Goal: Task Accomplishment & Management: Manage account settings

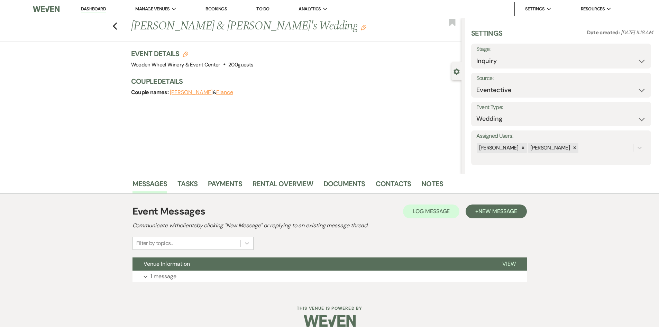
select select "15"
click at [120, 27] on div "Previous [PERSON_NAME] & [PERSON_NAME]'s Wedding Edit Bookmark" at bounding box center [229, 30] width 465 height 24
click at [118, 26] on icon "Previous" at bounding box center [114, 26] width 5 height 8
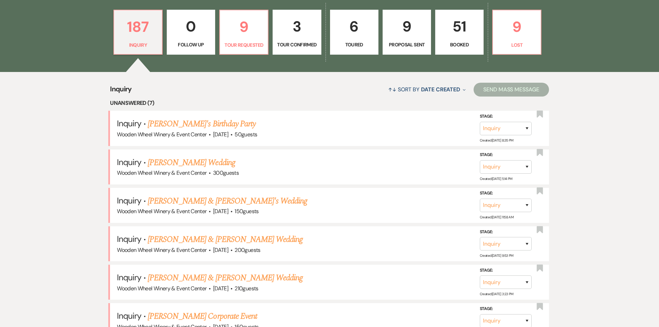
scroll to position [484, 0]
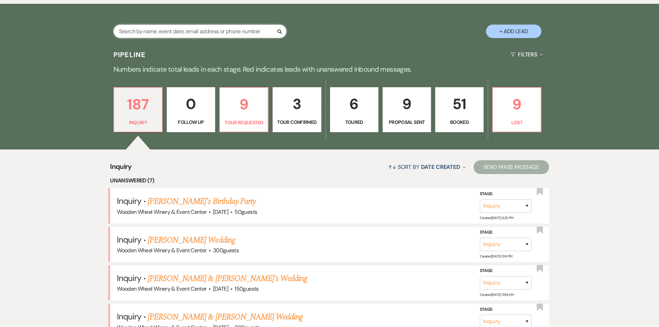
click at [169, 31] on input "text" at bounding box center [199, 31] width 173 height 13
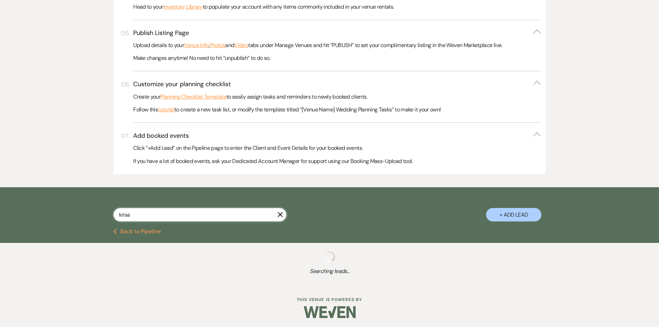
type input "[PERSON_NAME]"
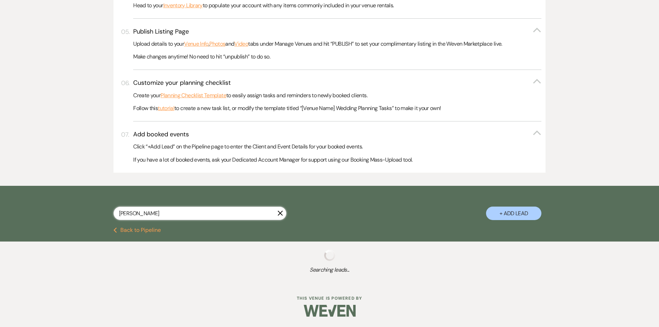
select select "6"
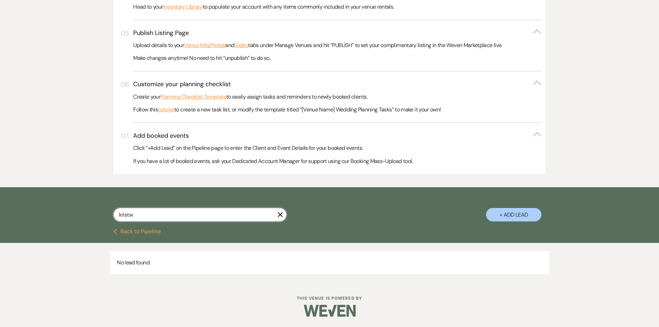
type input "krist"
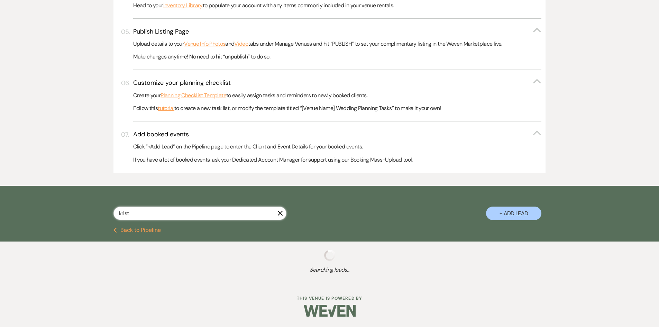
scroll to position [435, 0]
select select "6"
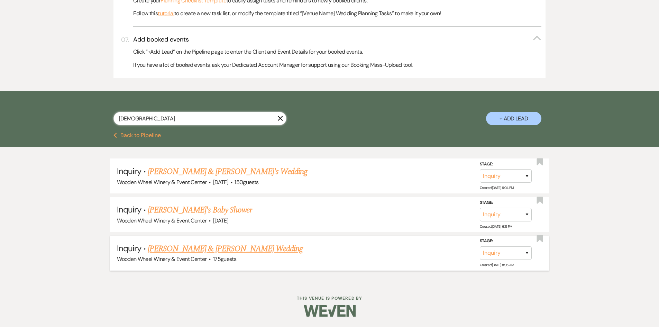
type input "[DEMOGRAPHIC_DATA]"
click at [228, 249] on link "[PERSON_NAME] & [PERSON_NAME] Wedding" at bounding box center [225, 248] width 155 height 12
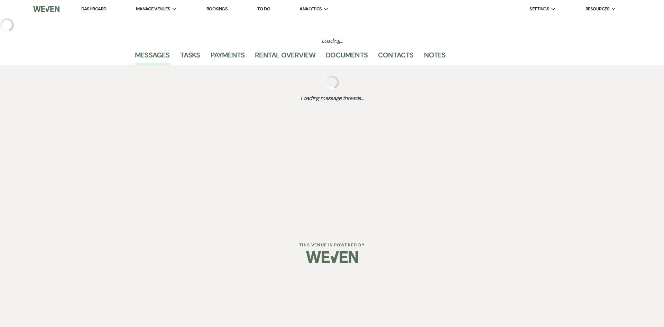
select select "5"
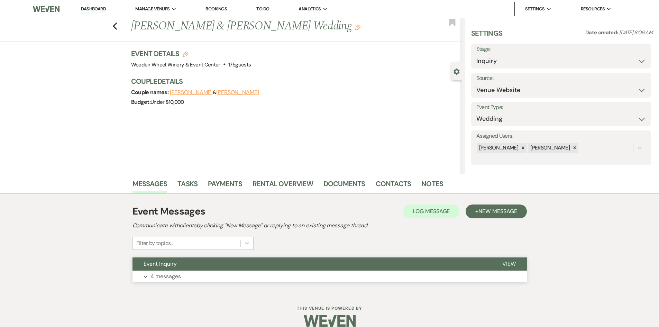
click at [167, 274] on p "4 messages" at bounding box center [165, 276] width 30 height 9
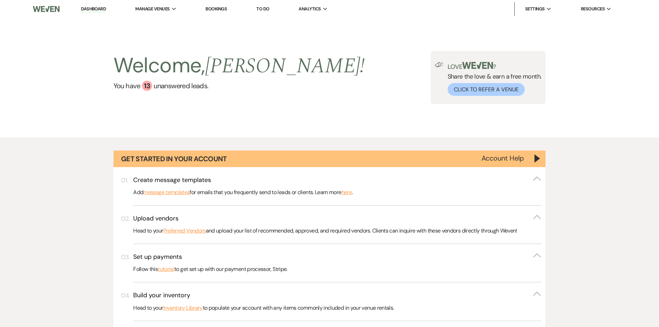
scroll to position [484, 0]
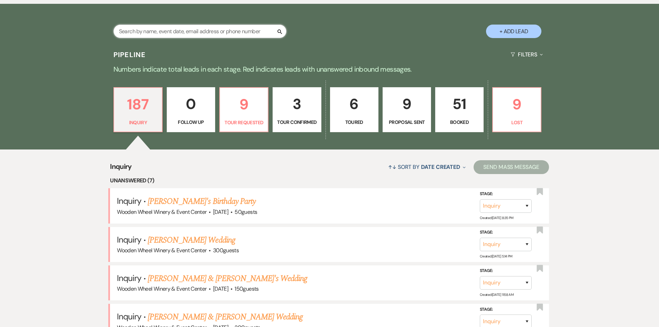
click at [264, 30] on input "text" at bounding box center [199, 31] width 173 height 13
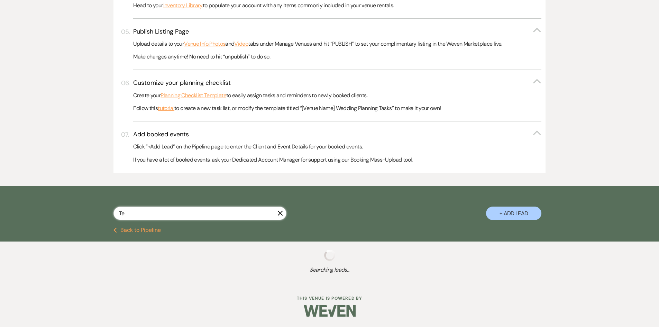
type input "Ten"
select select "2"
select select "8"
select select "1"
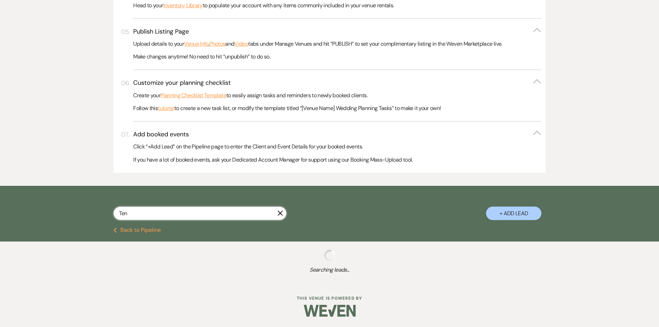
select select "2"
select select "8"
select select "1"
select select "8"
select select "1"
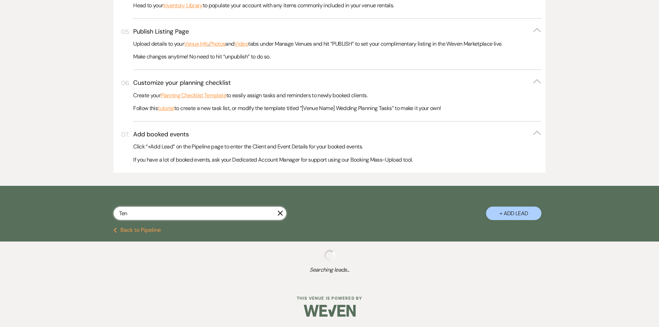
select select "8"
select select "1"
select select "5"
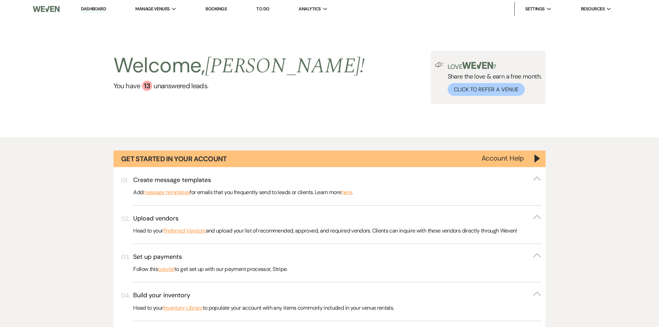
type input "Tentoe"
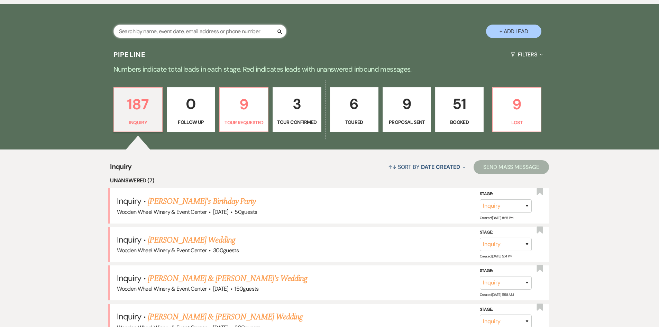
click at [263, 30] on input "text" at bounding box center [199, 31] width 173 height 13
type input "[PERSON_NAME]"
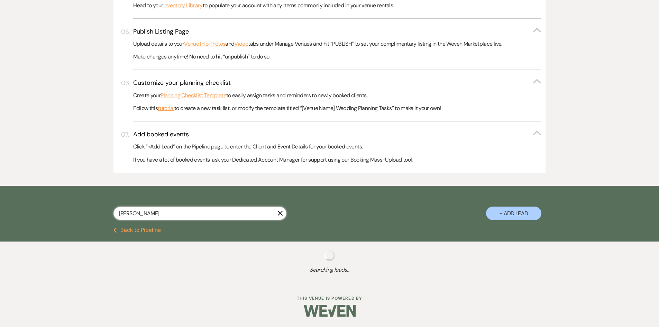
scroll to position [358, 0]
select select "2"
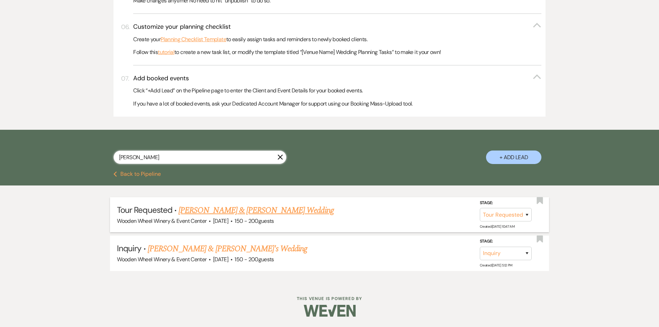
type input "[PERSON_NAME]"
click at [232, 213] on link "[PERSON_NAME] & [PERSON_NAME] Wedding" at bounding box center [255, 210] width 155 height 12
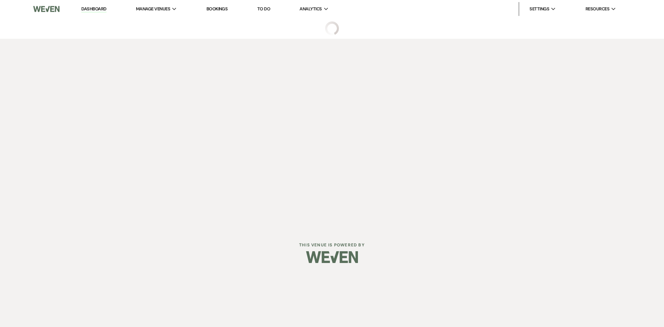
select select "2"
select select "5"
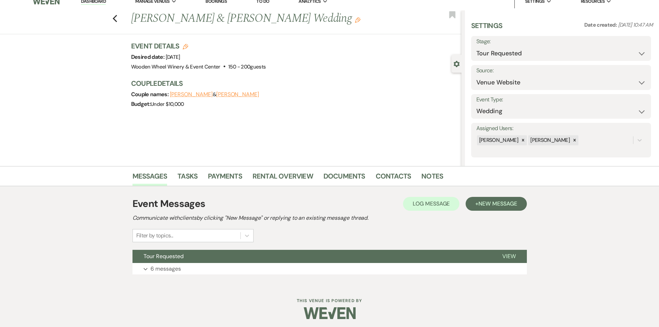
scroll to position [10, 0]
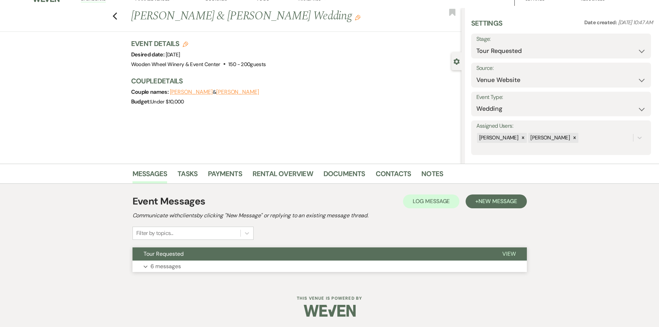
click at [509, 252] on span "View" at bounding box center [508, 253] width 13 height 7
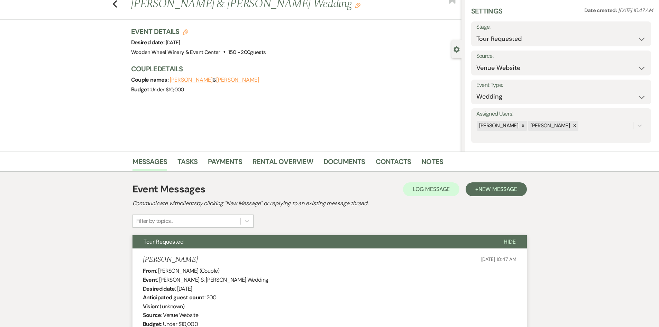
scroll to position [0, 0]
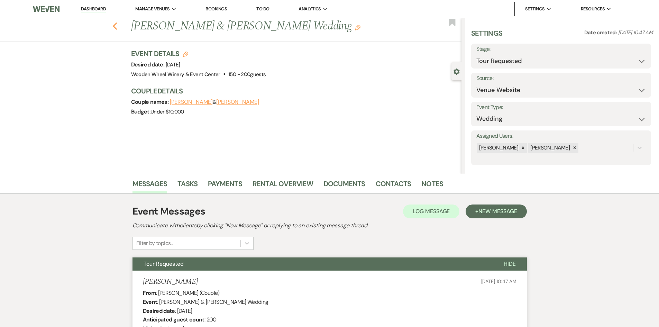
click at [117, 26] on use "button" at bounding box center [114, 26] width 4 height 8
select select "2"
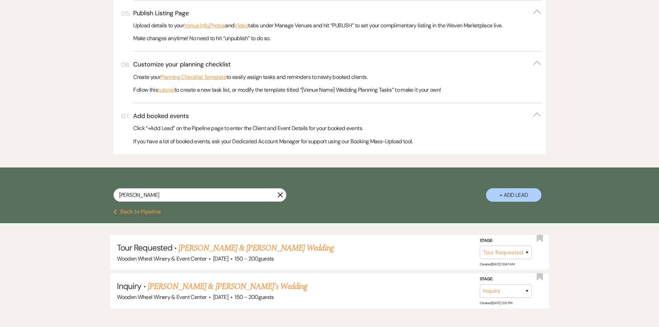
scroll to position [324, 0]
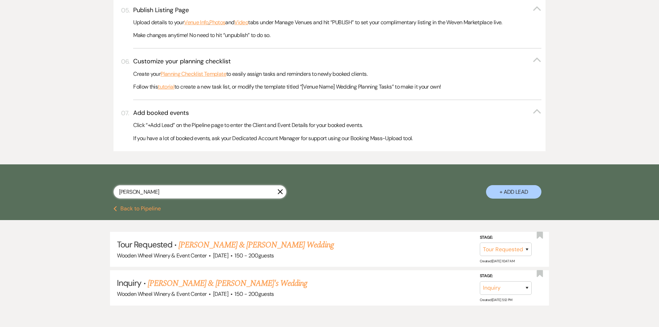
drag, startPoint x: 169, startPoint y: 191, endPoint x: 80, endPoint y: 180, distance: 89.2
click at [81, 180] on div "[PERSON_NAME] X + Add Lead" at bounding box center [330, 186] width 498 height 36
paste input "[PERSON_NAME] [PERSON_NAME]"
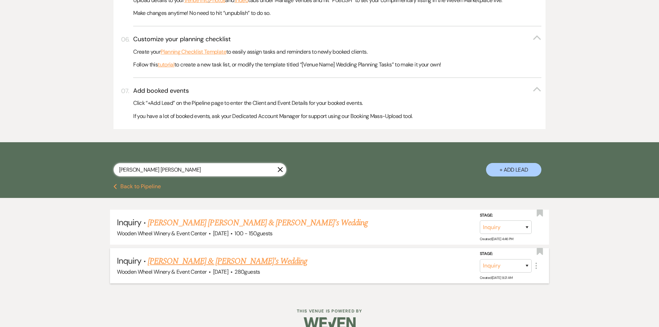
scroll to position [358, 0]
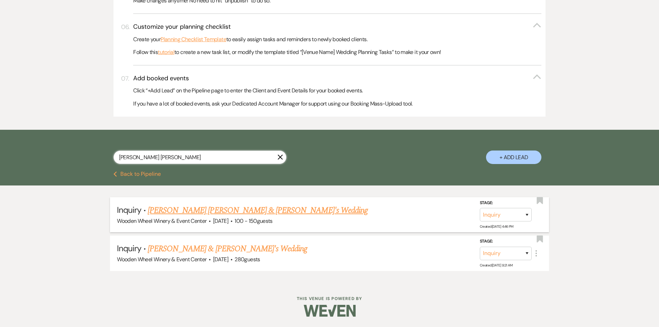
type input "[PERSON_NAME] [PERSON_NAME]"
click at [190, 212] on link "[PERSON_NAME] [PERSON_NAME] & [PERSON_NAME]'s Wedding" at bounding box center [258, 210] width 220 height 12
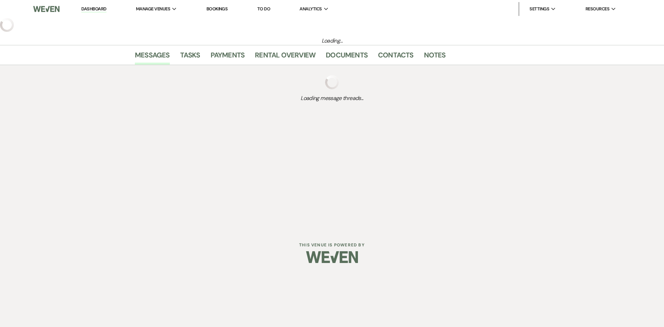
select select "14"
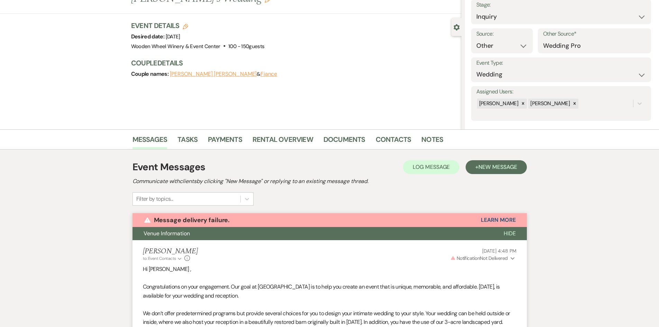
scroll to position [21, 0]
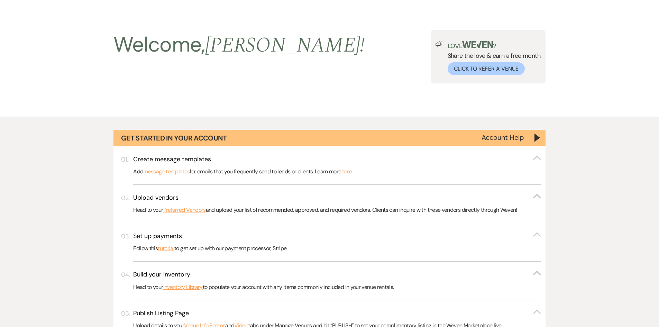
scroll to position [358, 0]
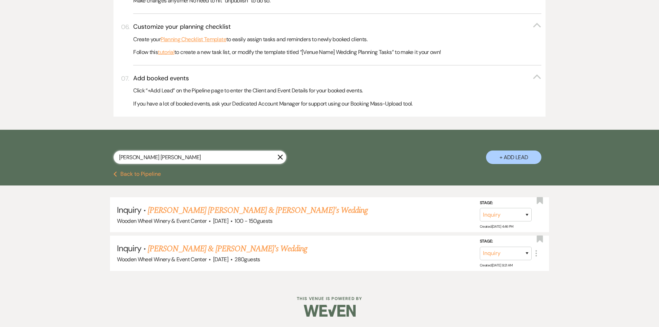
click at [172, 157] on input "[PERSON_NAME] [PERSON_NAME]" at bounding box center [199, 156] width 173 height 13
drag, startPoint x: 172, startPoint y: 157, endPoint x: 82, endPoint y: 139, distance: 91.7
click at [85, 140] on div "[PERSON_NAME] [PERSON_NAME] X + Add Lead" at bounding box center [330, 151] width 498 height 36
paste input "[PERSON_NAME]"
type input "[PERSON_NAME]"
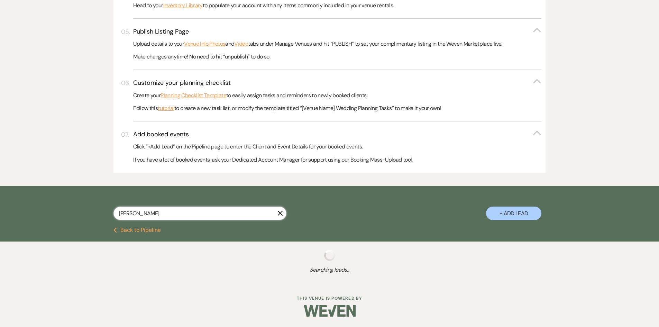
scroll to position [320, 0]
select select "2"
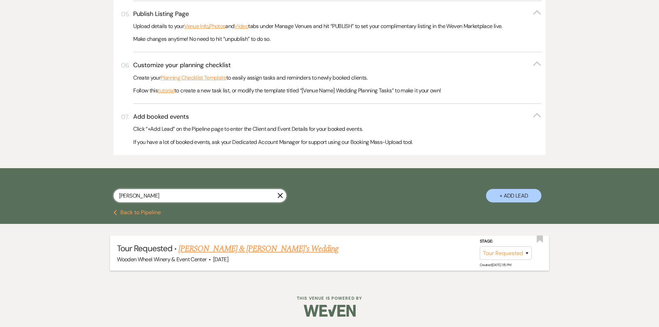
type input "[PERSON_NAME]"
click at [216, 250] on link "[PERSON_NAME] & [PERSON_NAME]'s Wedding" at bounding box center [258, 248] width 160 height 12
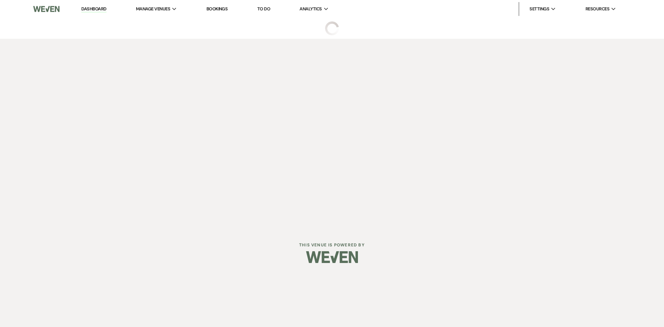
select select "2"
select select "5"
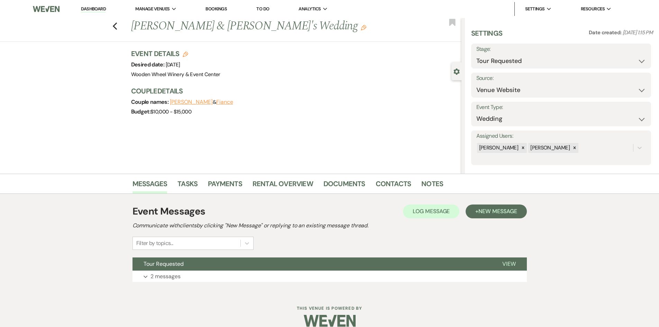
scroll to position [10, 0]
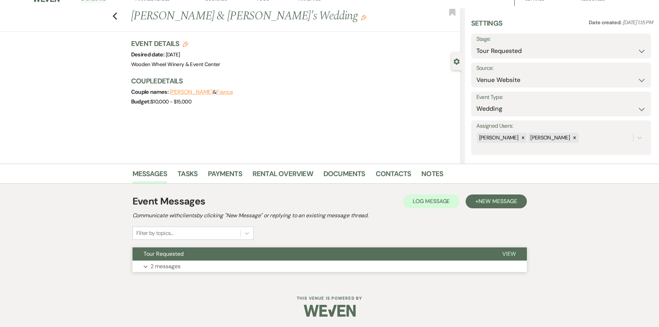
click at [505, 251] on span "View" at bounding box center [508, 253] width 13 height 7
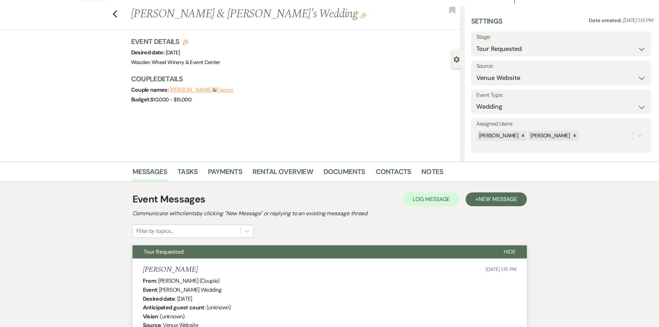
scroll to position [0, 0]
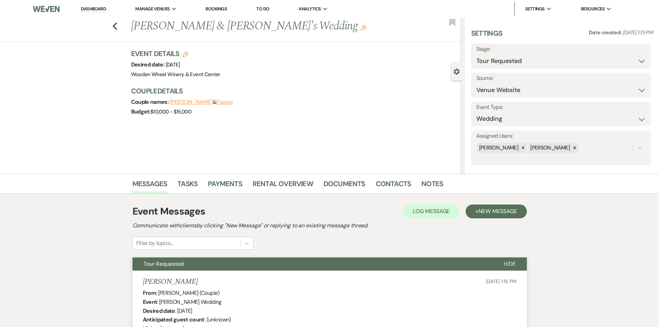
select select "2"
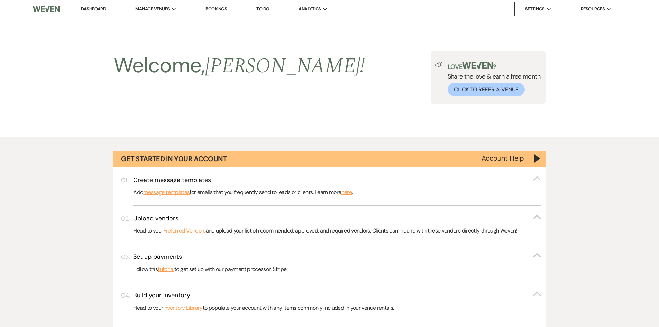
scroll to position [320, 0]
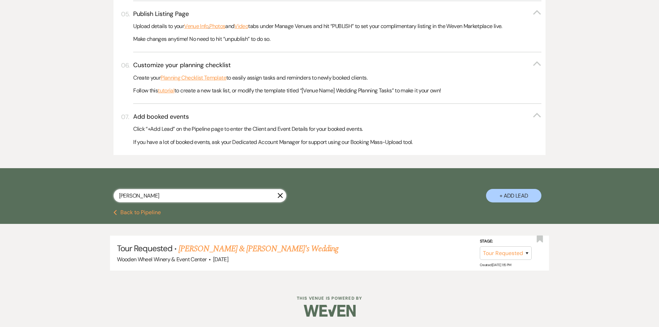
click at [173, 195] on input "[PERSON_NAME]" at bounding box center [199, 195] width 173 height 13
drag, startPoint x: 174, startPoint y: 196, endPoint x: 57, endPoint y: 198, distance: 116.9
click at [59, 200] on div "[PERSON_NAME] X + Add Lead" at bounding box center [329, 188] width 659 height 41
paste input "[PERSON_NAME]"
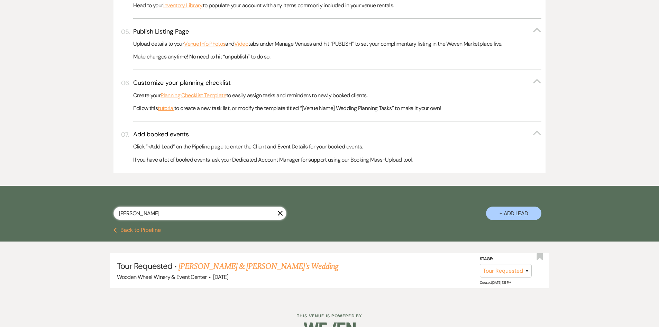
scroll to position [320, 0]
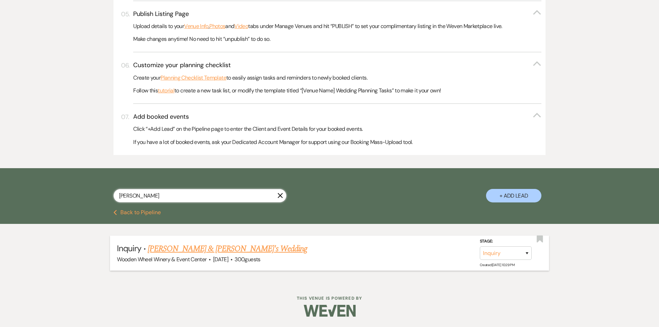
type input "[PERSON_NAME]"
click at [188, 251] on link "[PERSON_NAME] & [PERSON_NAME]'s Wedding" at bounding box center [228, 248] width 160 height 12
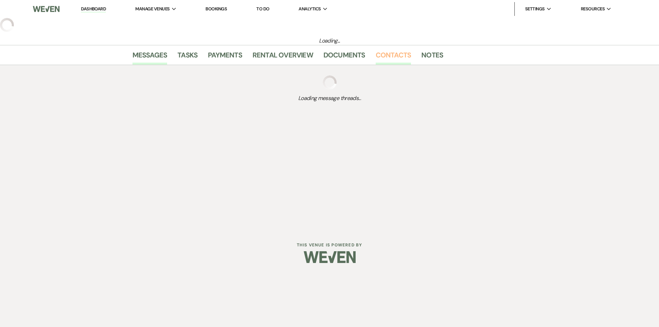
select select "5"
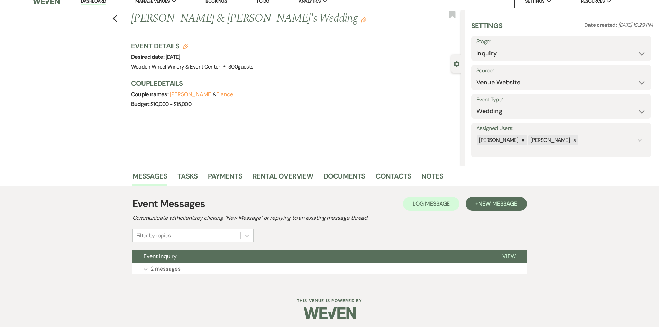
scroll to position [10, 0]
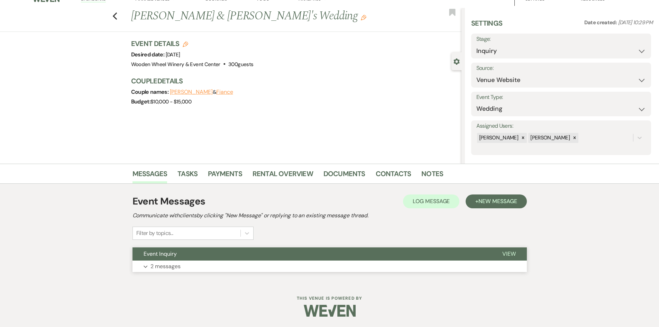
click at [202, 253] on button "Event Inquiry" at bounding box center [311, 253] width 359 height 13
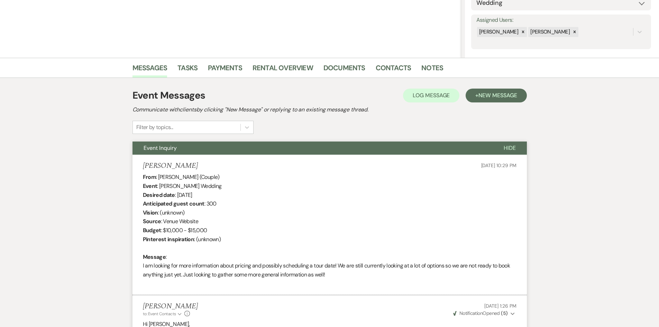
scroll to position [114, 0]
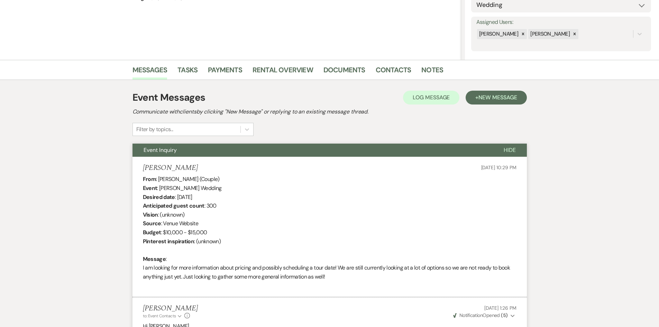
scroll to position [320, 0]
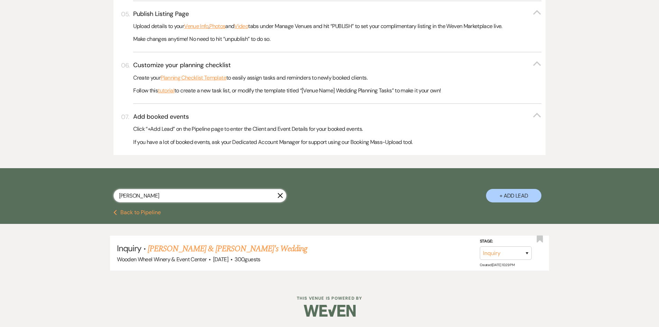
drag, startPoint x: 169, startPoint y: 193, endPoint x: 91, endPoint y: 184, distance: 78.7
click at [91, 189] on div "[PERSON_NAME] X + Add Lead" at bounding box center [330, 190] width 498 height 36
paste input "[PERSON_NAME]"
type input "[PERSON_NAME]"
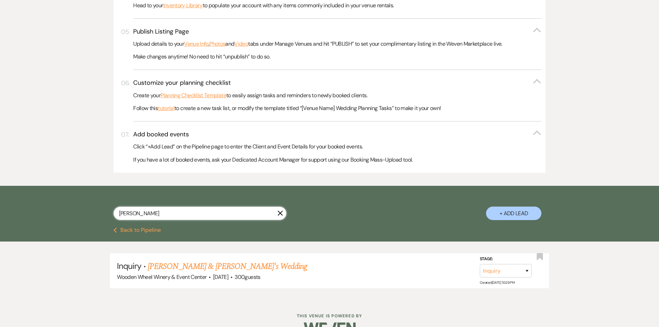
select select "8"
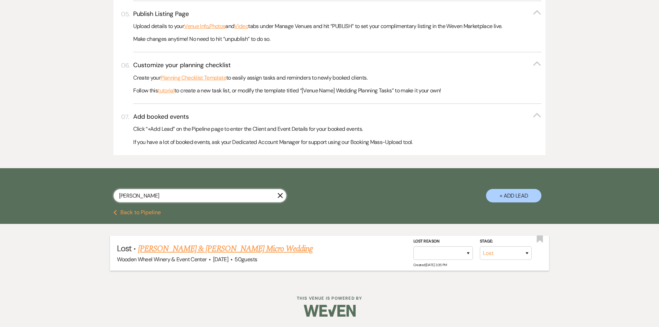
type input "[PERSON_NAME]"
click at [189, 248] on link "[PERSON_NAME] & [PERSON_NAME] Micro Wedding" at bounding box center [225, 248] width 175 height 12
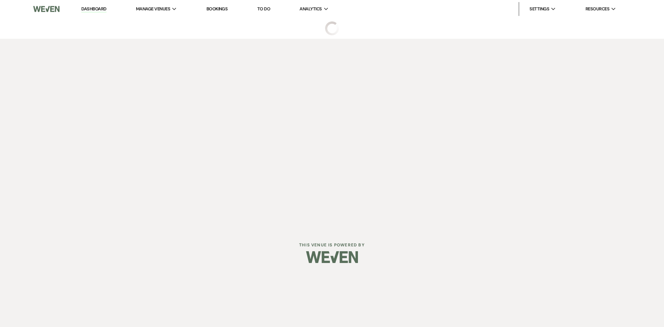
select select "8"
select select "5"
select select "16"
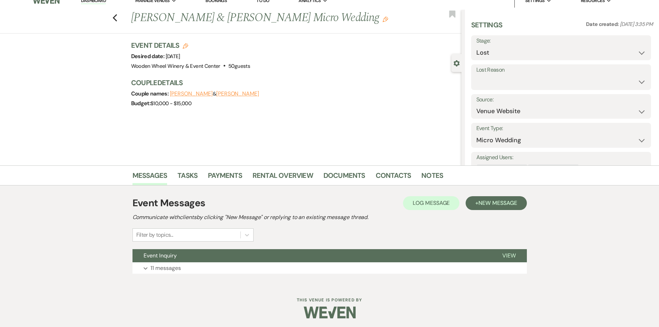
scroll to position [10, 0]
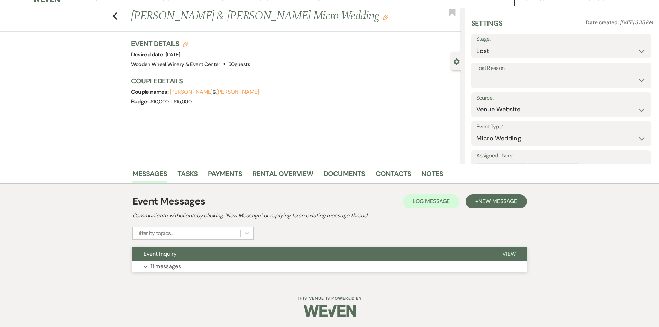
click at [173, 267] on p "11 messages" at bounding box center [165, 266] width 30 height 9
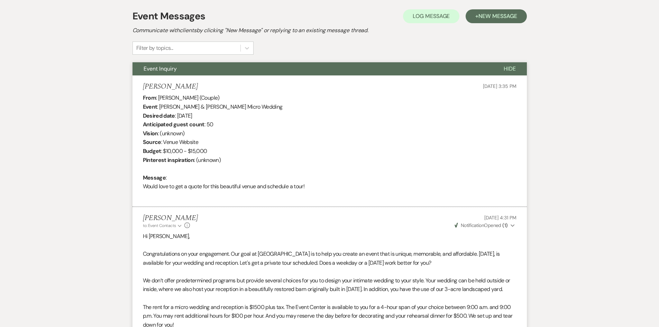
scroll to position [57, 0]
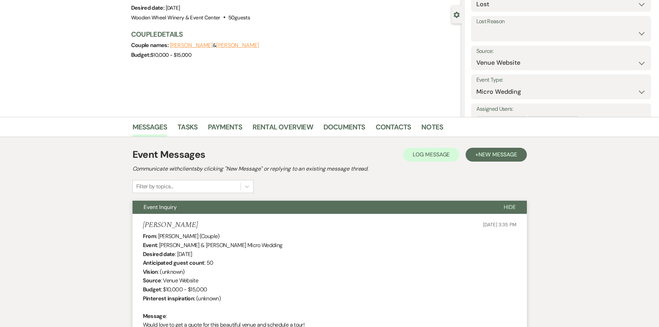
scroll to position [320, 0]
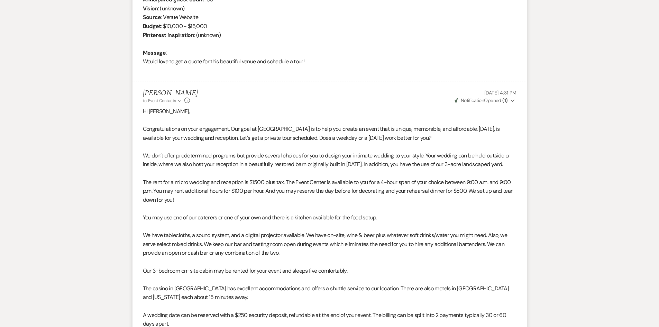
select select "8"
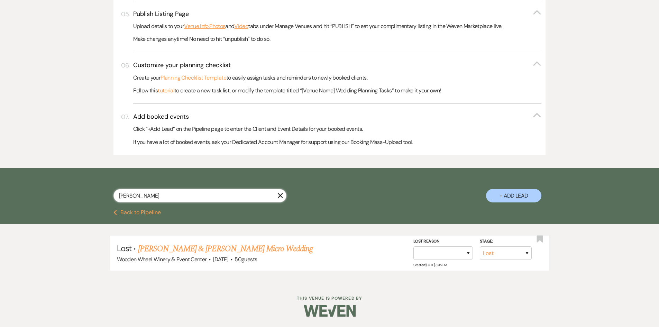
drag, startPoint x: 174, startPoint y: 193, endPoint x: 58, endPoint y: 187, distance: 115.7
click at [58, 187] on div "[PERSON_NAME] X + Add Lead" at bounding box center [329, 188] width 659 height 41
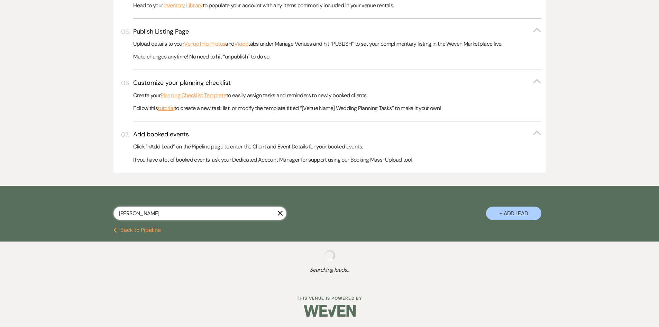
scroll to position [320, 0]
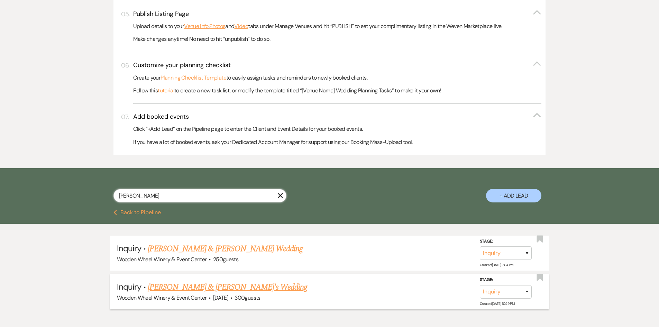
type input "[PERSON_NAME]"
click at [176, 288] on link "[PERSON_NAME] & [PERSON_NAME]'s Wedding" at bounding box center [228, 287] width 160 height 12
select select "5"
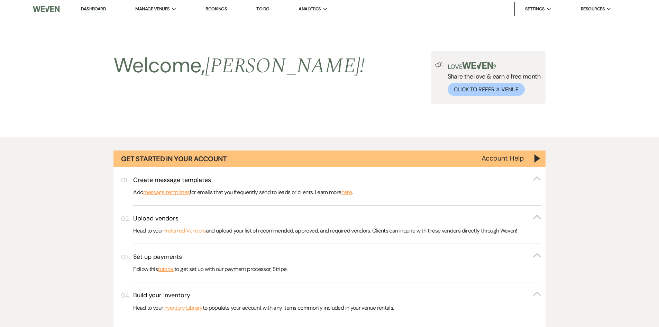
scroll to position [320, 0]
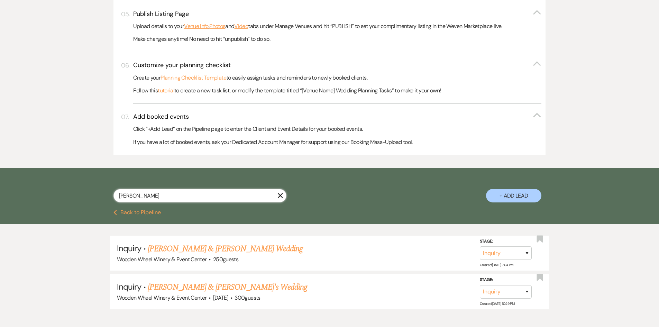
drag, startPoint x: 141, startPoint y: 194, endPoint x: 28, endPoint y: 166, distance: 117.2
click at [38, 177] on div "[PERSON_NAME] + Add Lead" at bounding box center [329, 188] width 659 height 41
paste input "[PERSON_NAME] & [PERSON_NAME]"
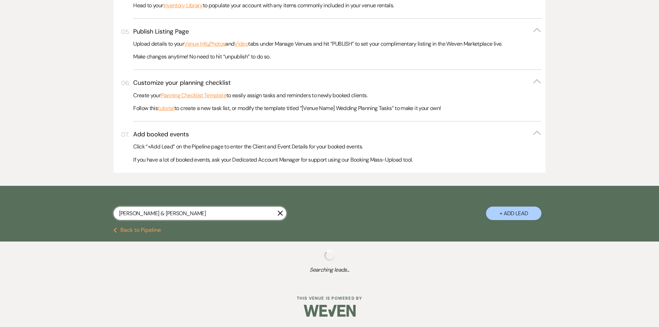
scroll to position [301, 0]
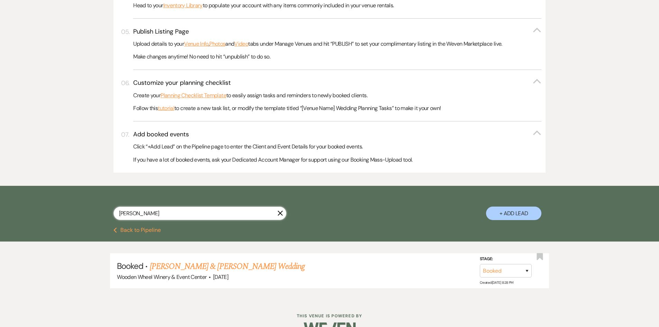
scroll to position [320, 0]
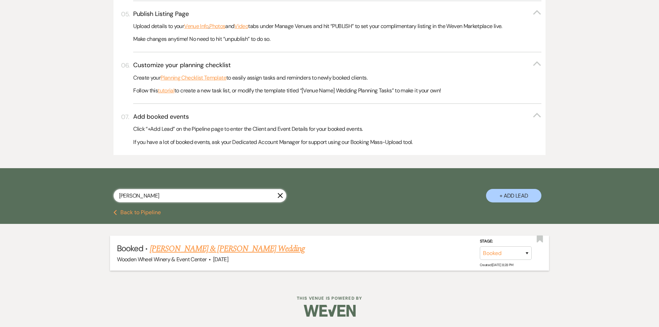
type input "[PERSON_NAME]"
click at [182, 250] on link "[PERSON_NAME] & [PERSON_NAME] Wedding" at bounding box center [227, 248] width 155 height 12
